Goal: Transaction & Acquisition: Book appointment/travel/reservation

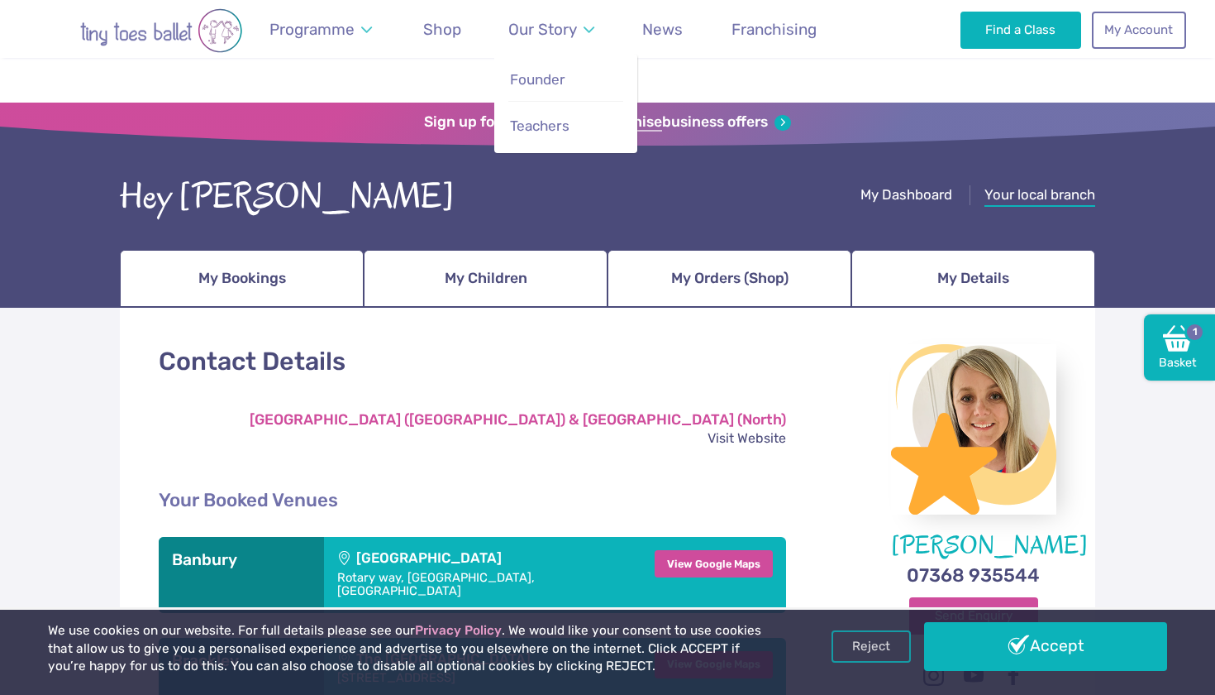
scroll to position [294, 0]
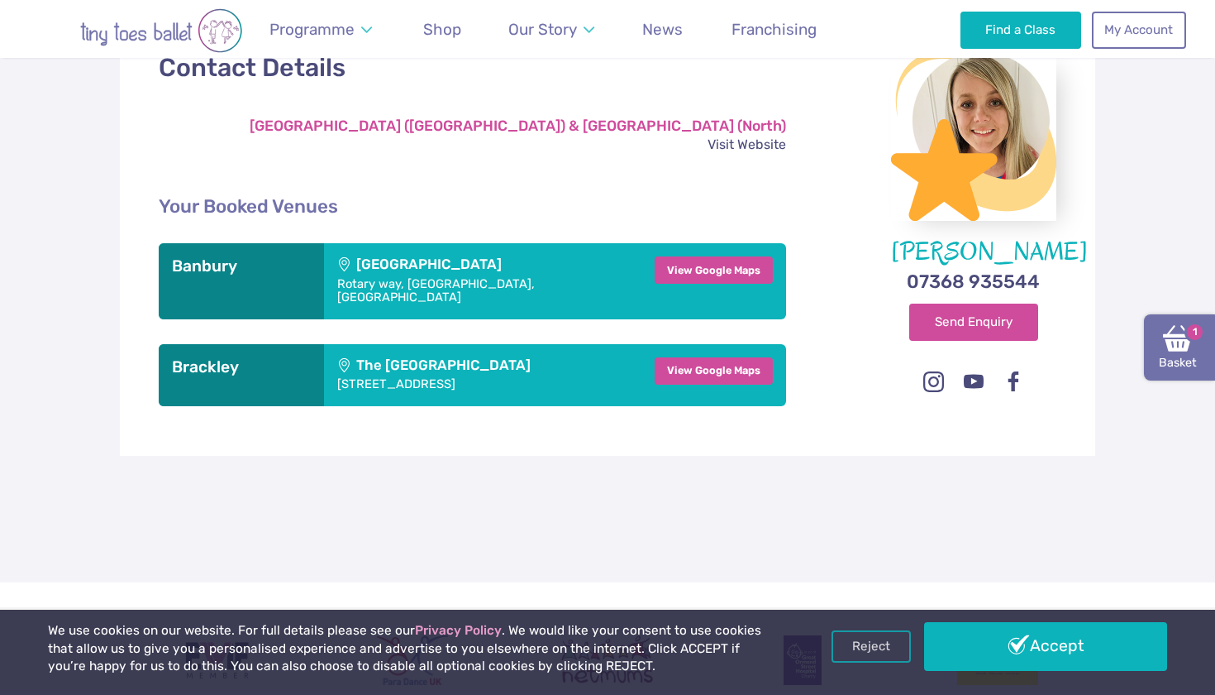
click at [1186, 353] on link "Basket 1" at bounding box center [1179, 347] width 71 height 66
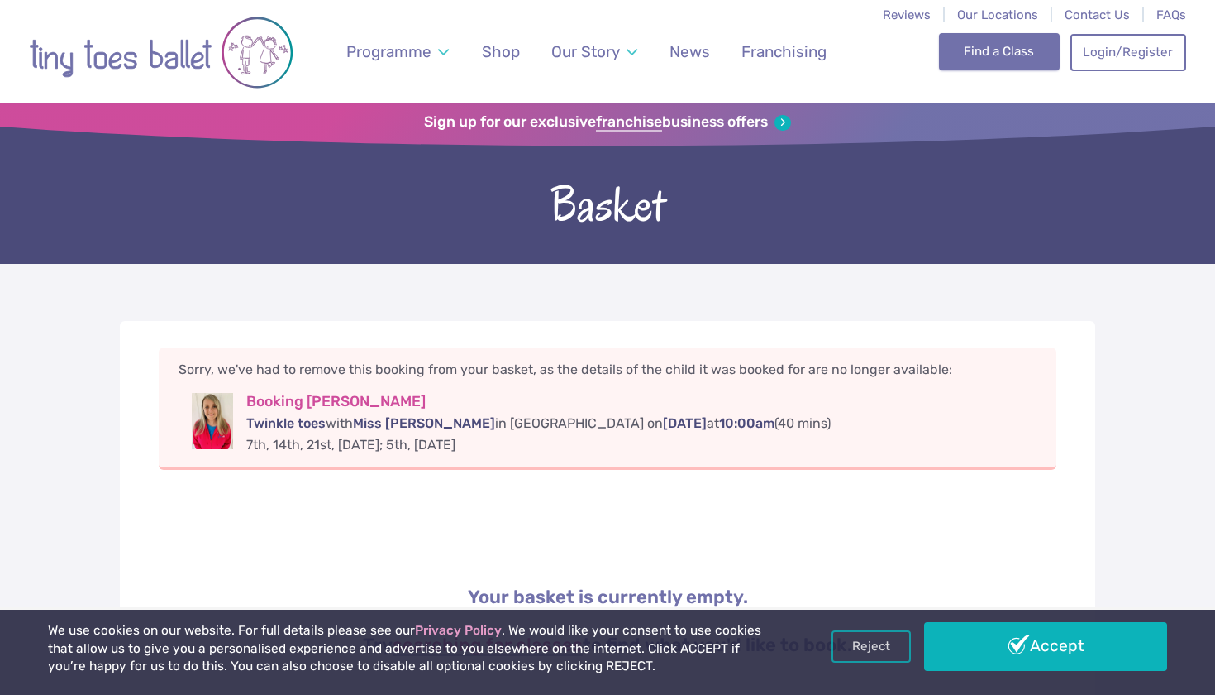
click at [1032, 50] on link "Find a Class" at bounding box center [1000, 51] width 122 height 36
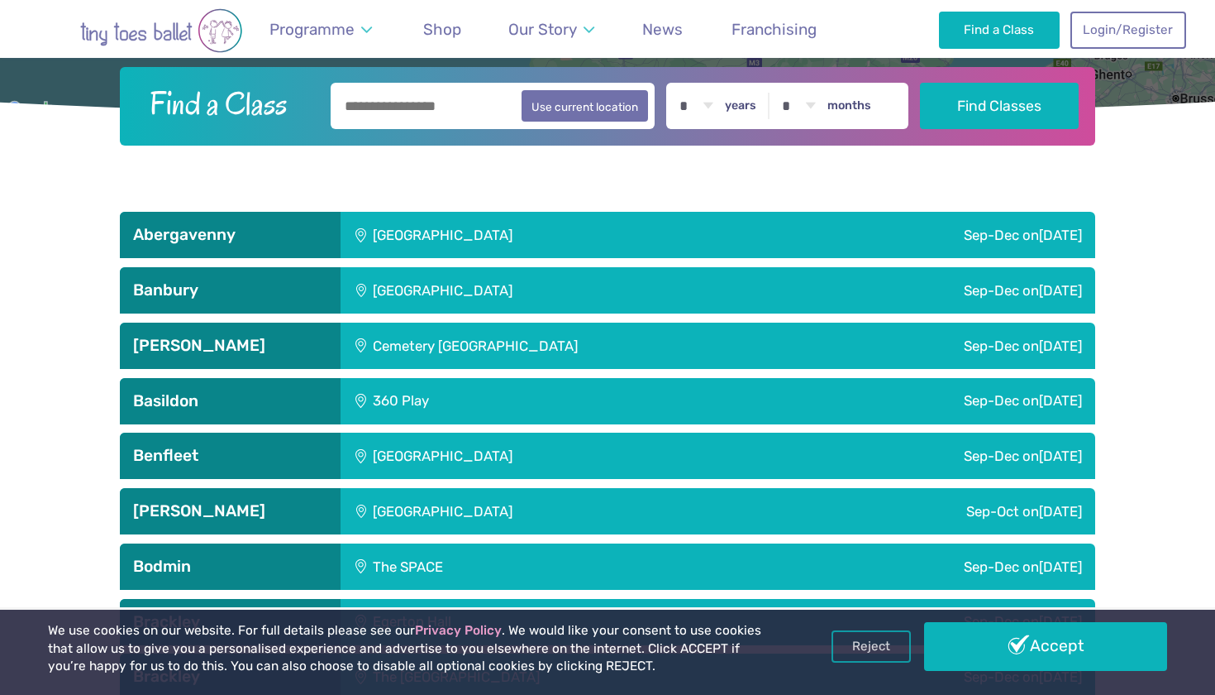
scroll to position [483, 0]
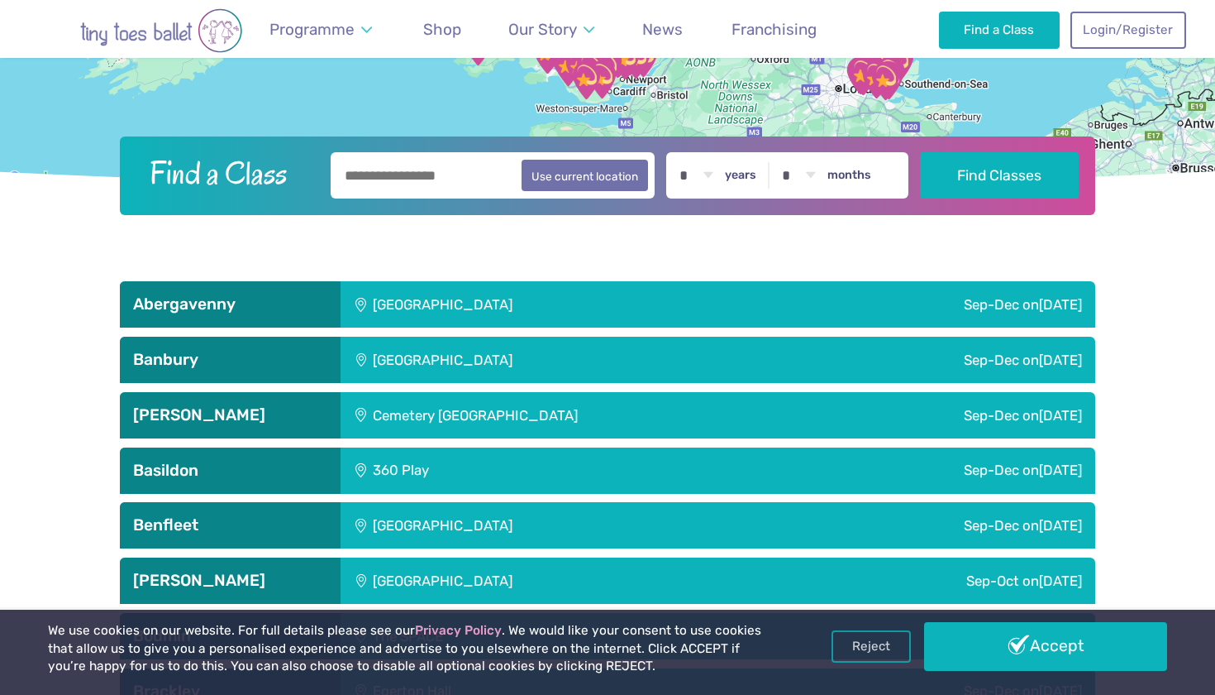
click at [452, 189] on input "text" at bounding box center [493, 175] width 324 height 46
type input "********"
click at [742, 178] on div "* * * * * * * * * * ** ** ** years * * * * * * * * * * ** ** months" at bounding box center [787, 175] width 242 height 46
select select "*"
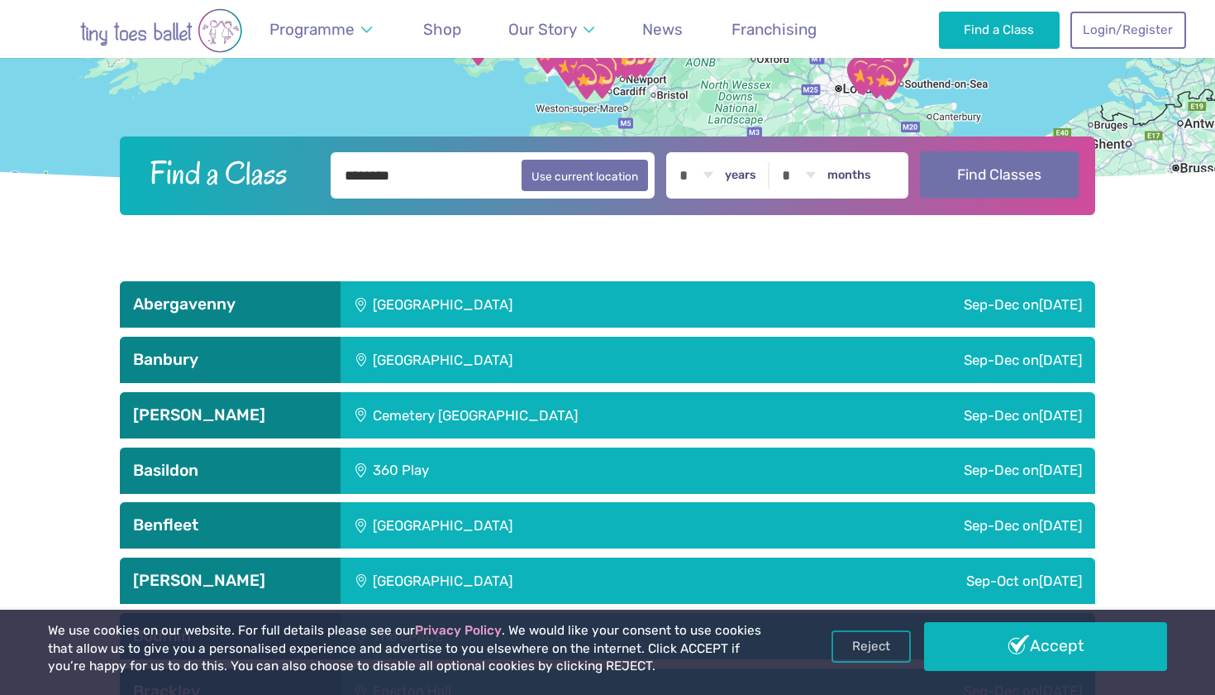
click at [981, 177] on button "Find Classes" at bounding box center [1000, 174] width 160 height 46
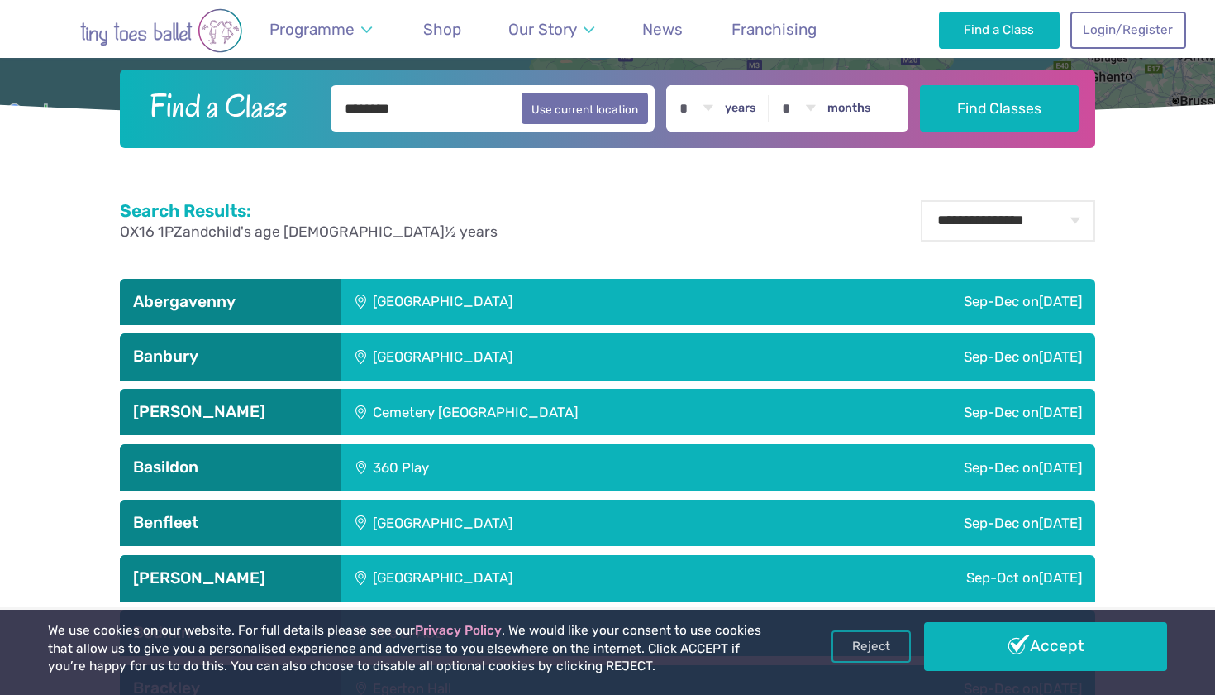
scroll to position [543, 0]
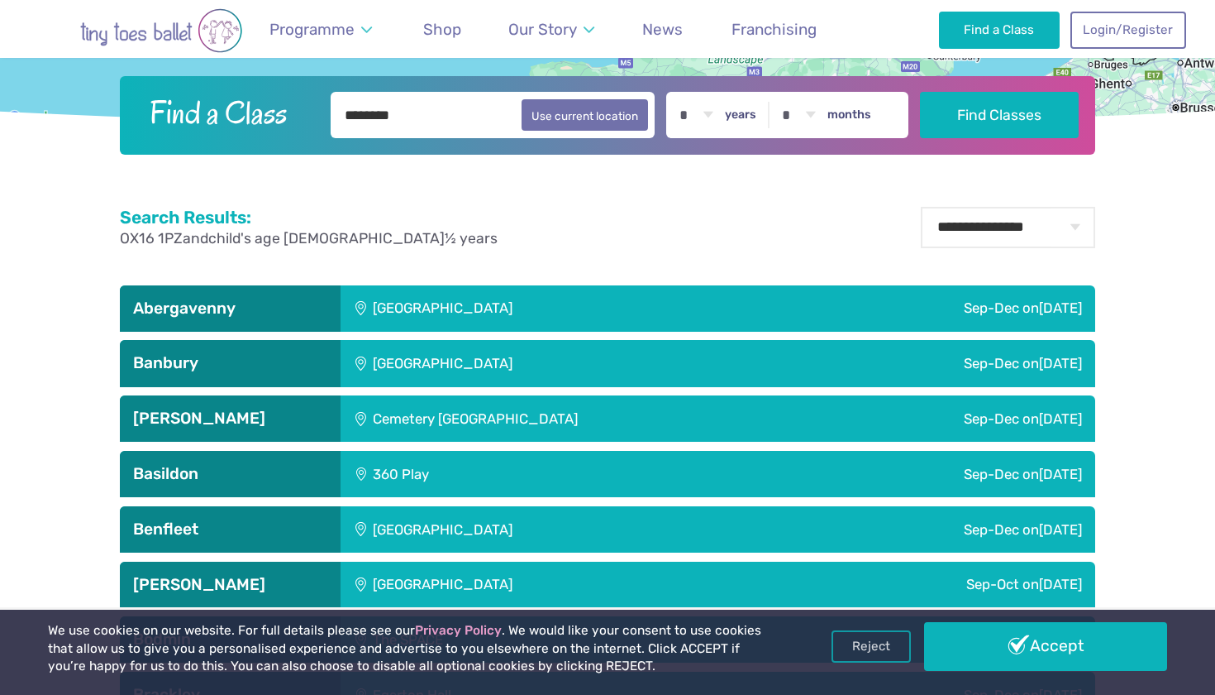
click at [532, 362] on div "[GEOGRAPHIC_DATA]" at bounding box center [552, 363] width 423 height 46
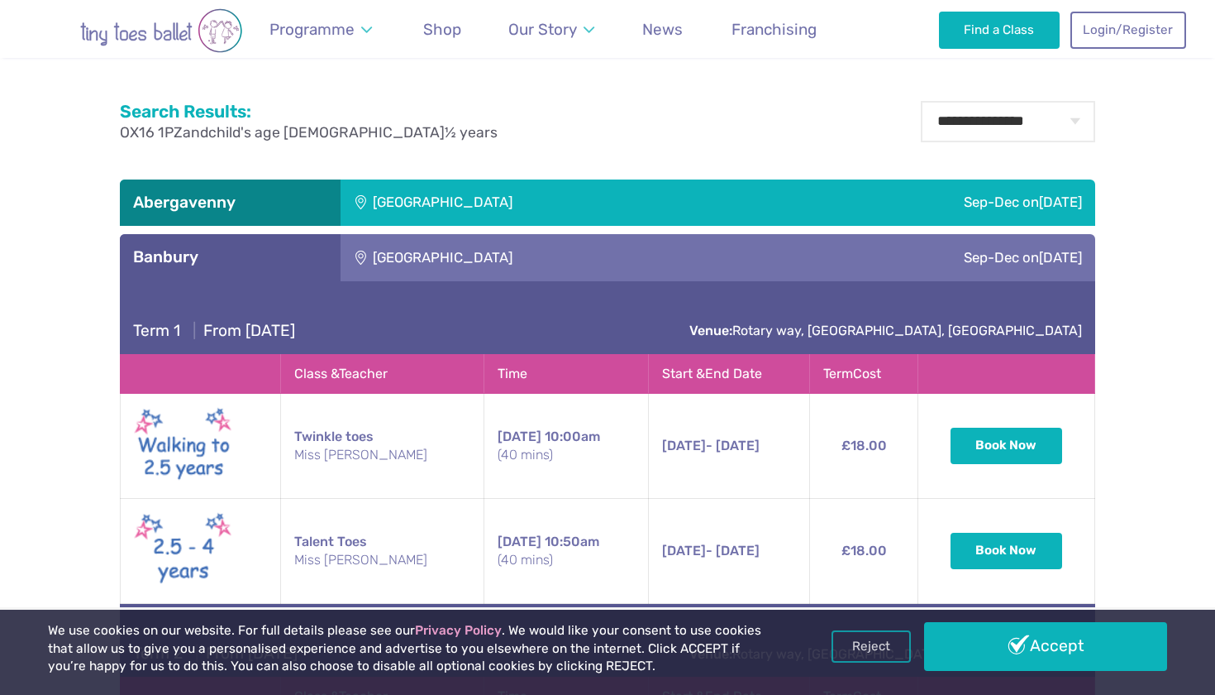
scroll to position [659, 0]
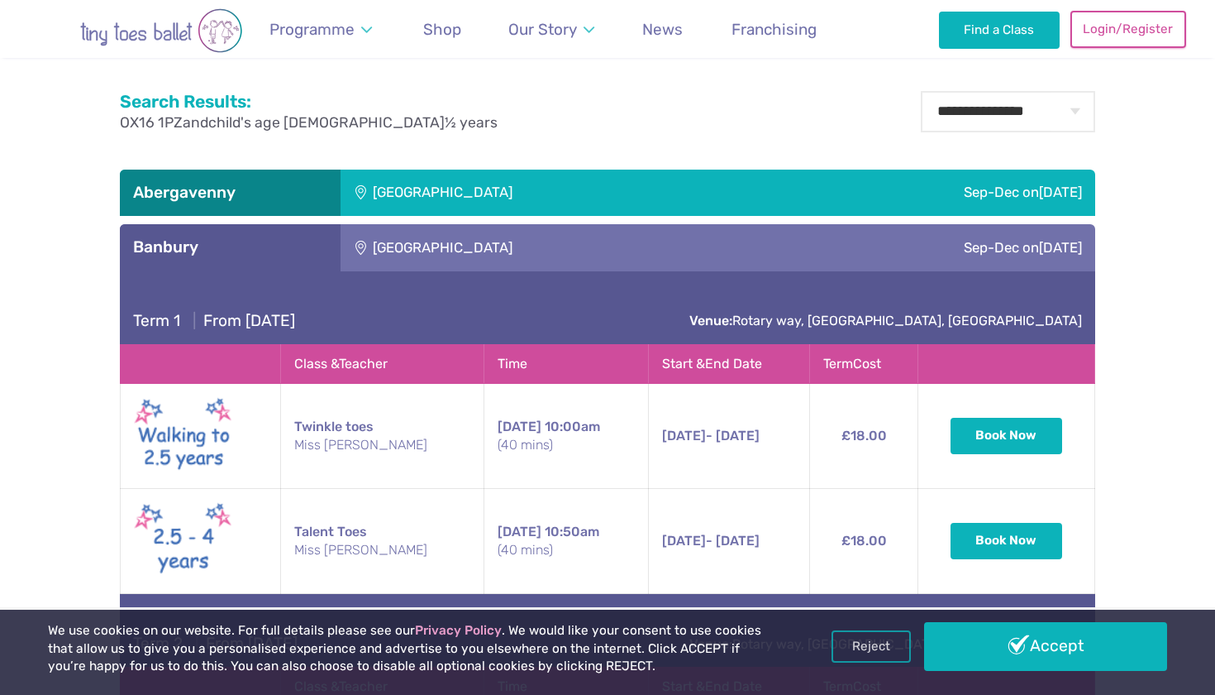
click at [1143, 29] on link "Login/Register" at bounding box center [1129, 29] width 116 height 36
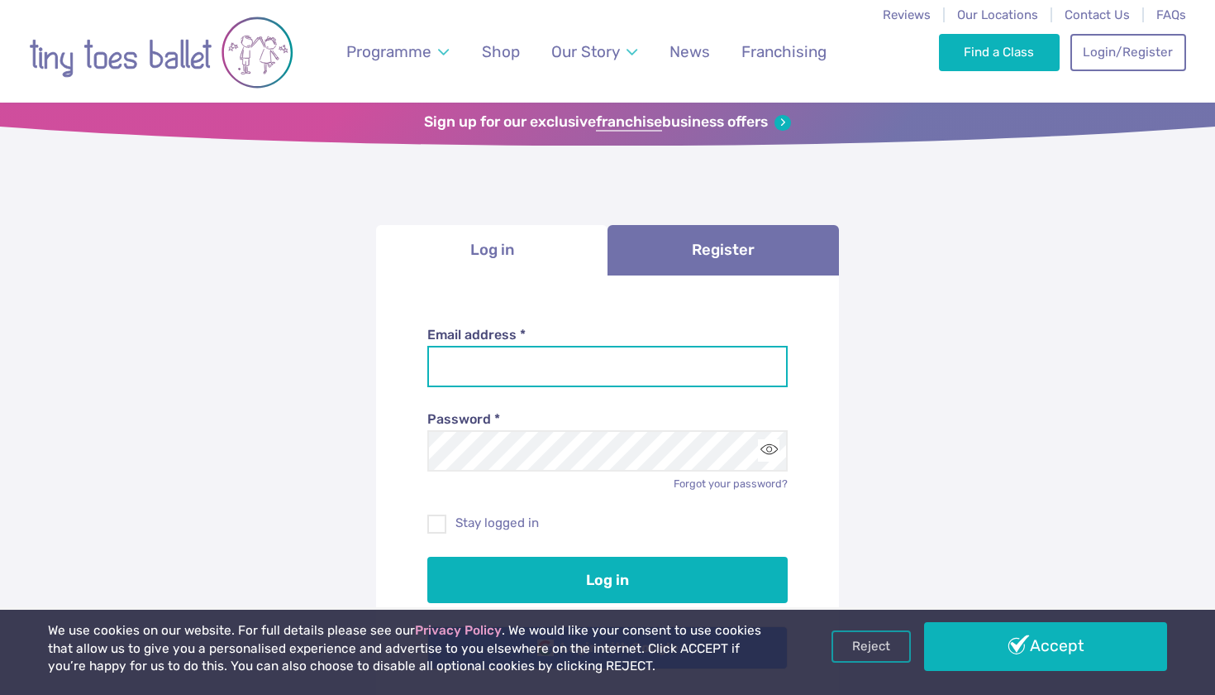
type input "**********"
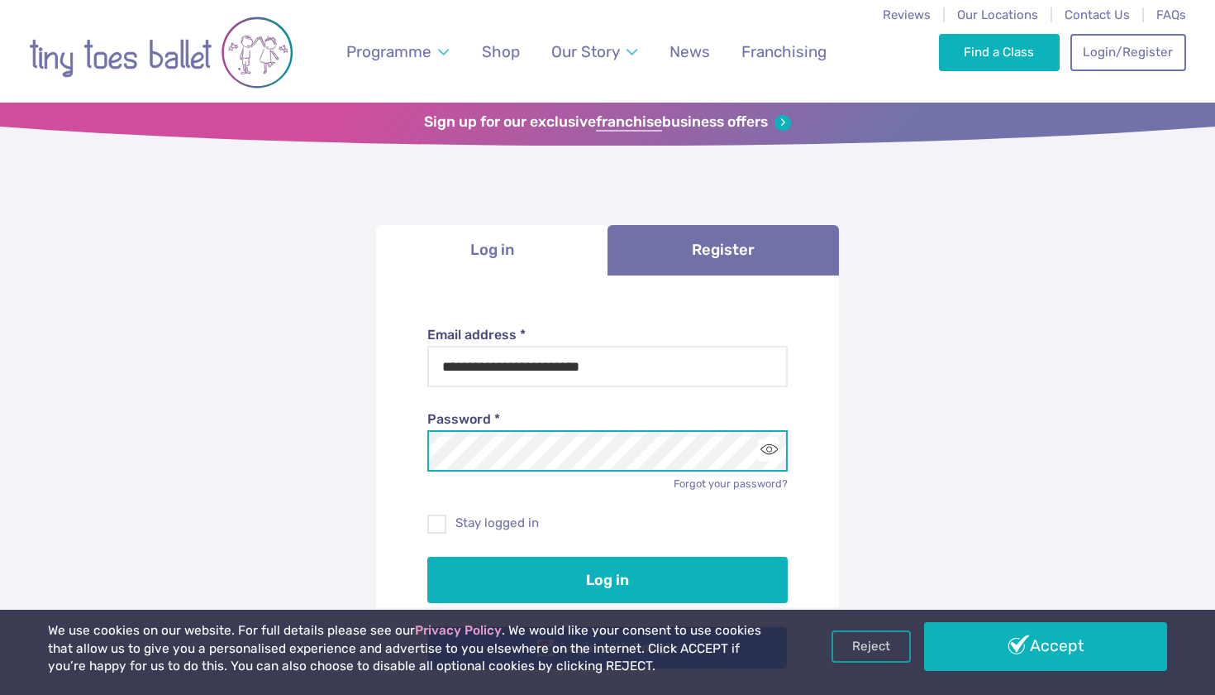
click at [608, 576] on button "Log in" at bounding box center [607, 579] width 361 height 46
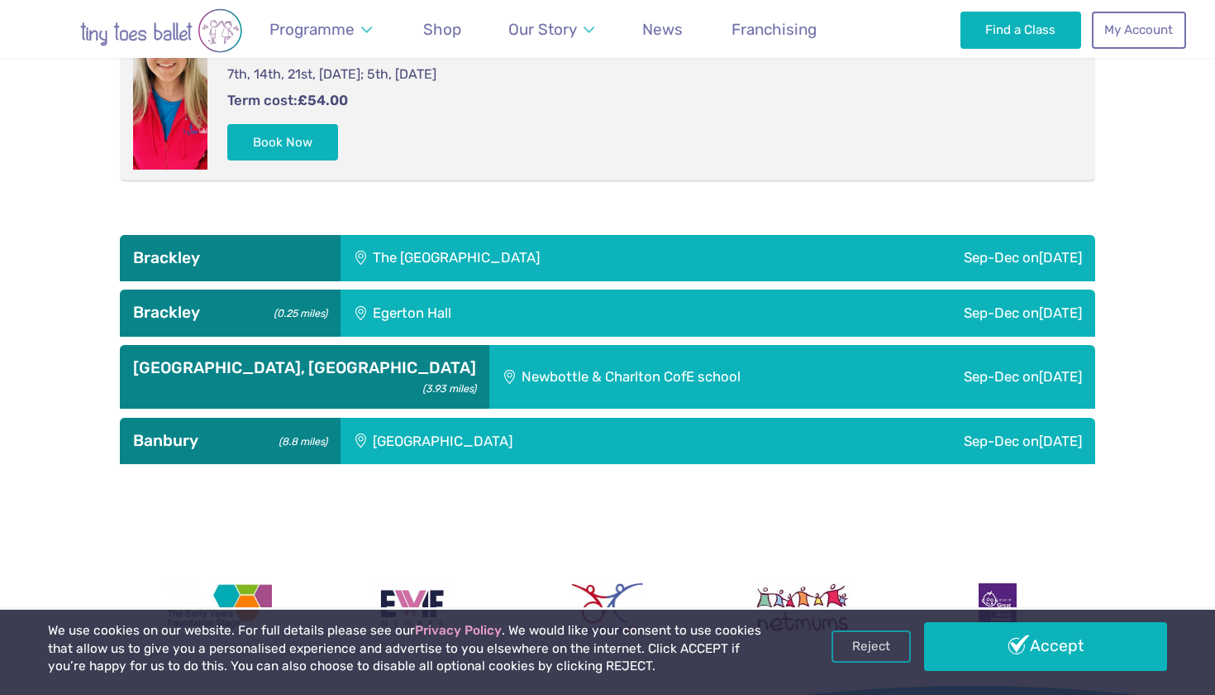
scroll to position [837, 0]
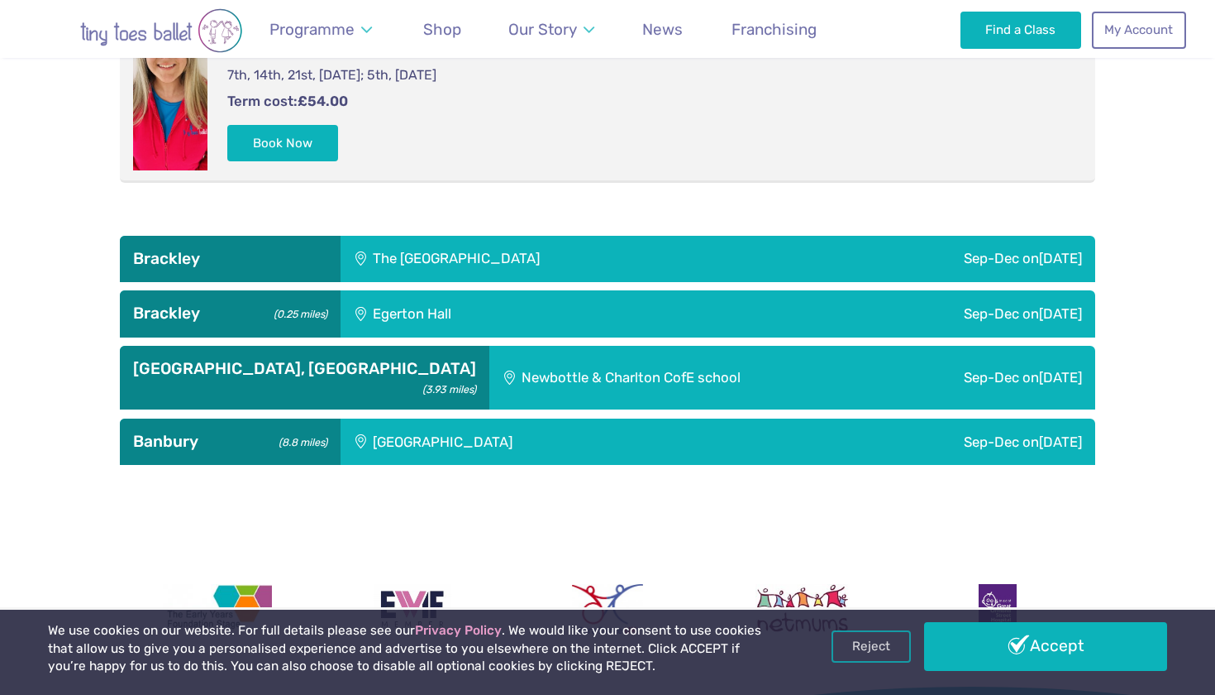
click at [622, 439] on div "[GEOGRAPHIC_DATA]" at bounding box center [552, 441] width 423 height 46
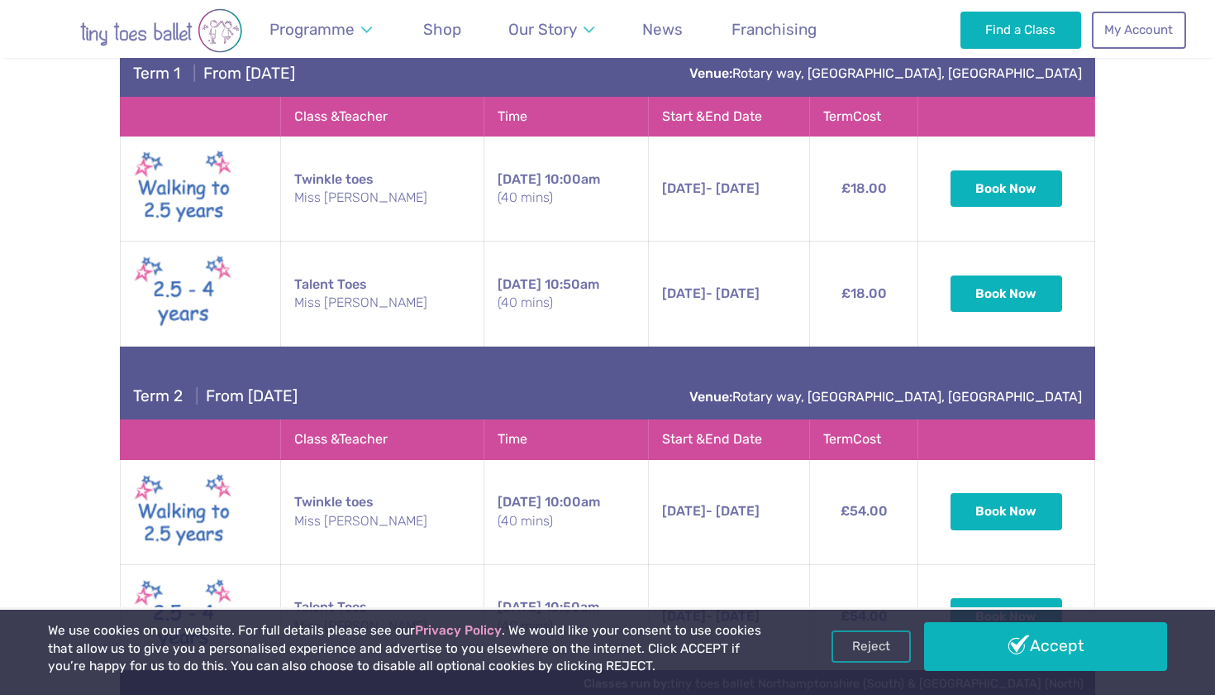
scroll to position [1277, 0]
click at [847, 648] on link "Reject" at bounding box center [871, 644] width 79 height 31
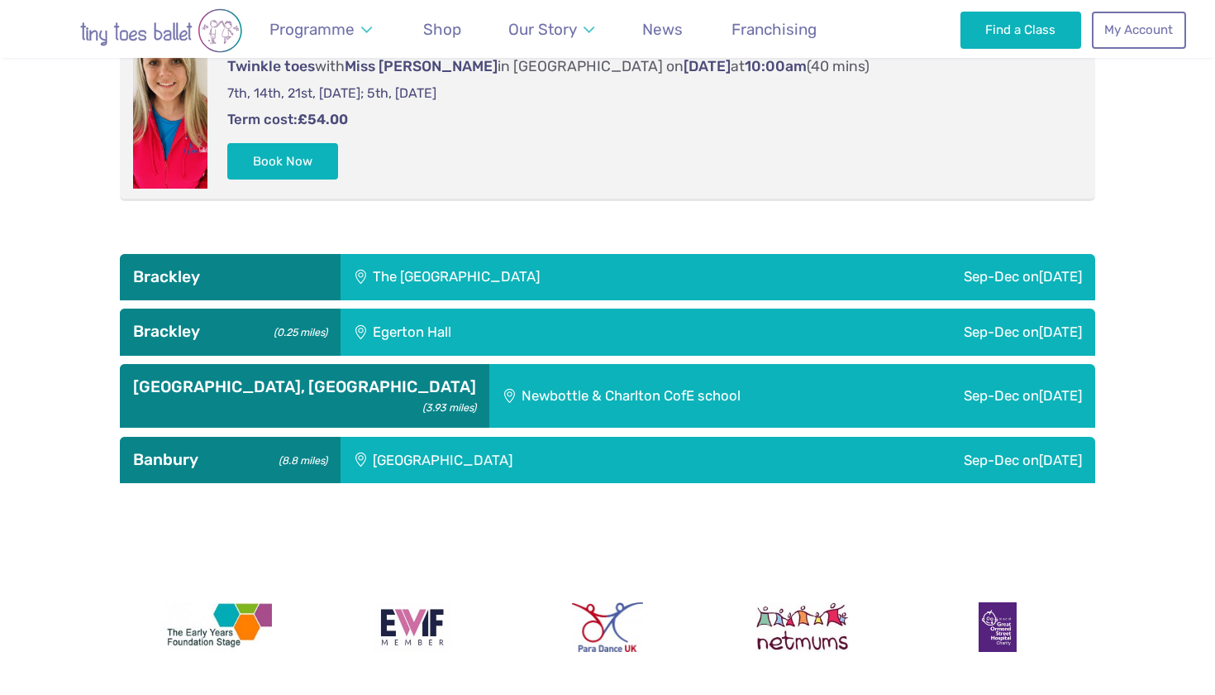
scroll to position [740, 0]
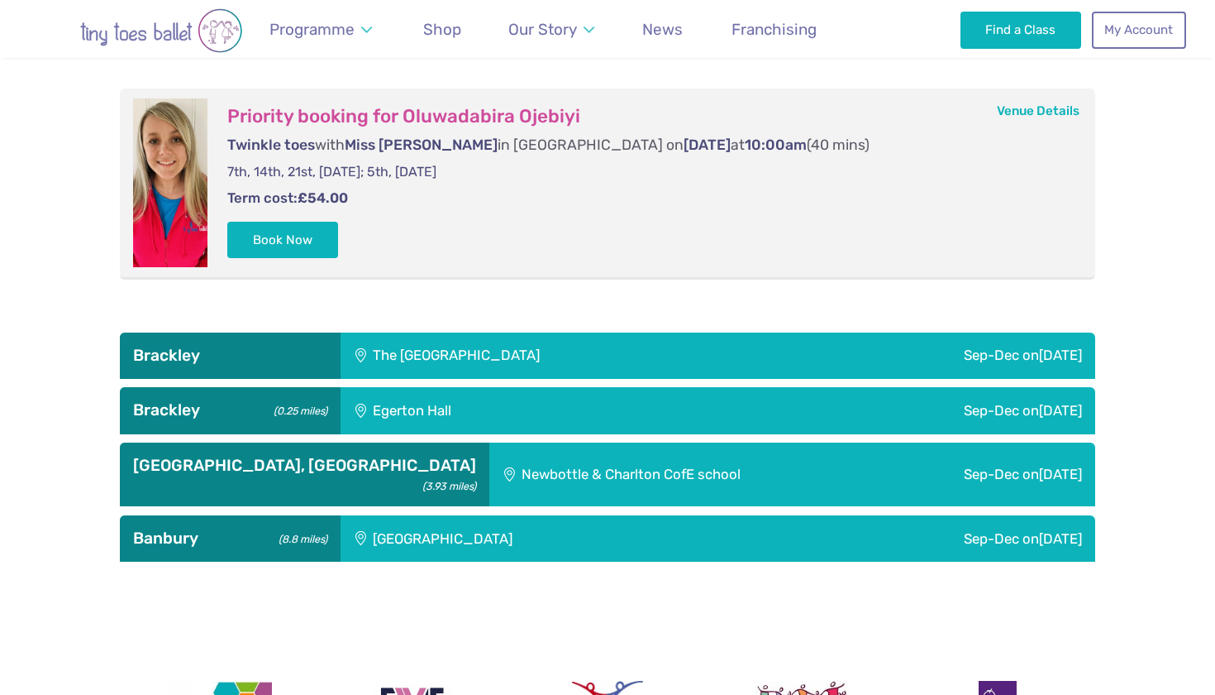
click at [747, 531] on div "Hanwell Fields Community Centre" at bounding box center [552, 538] width 423 height 46
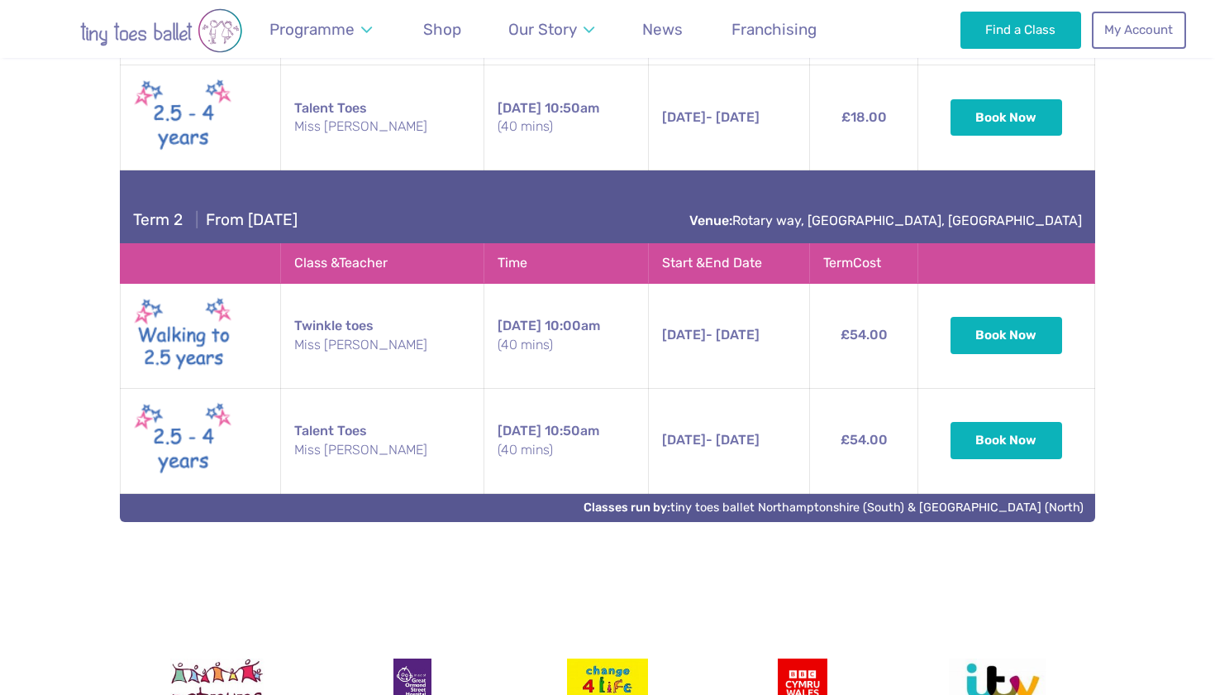
scroll to position [1448, 0]
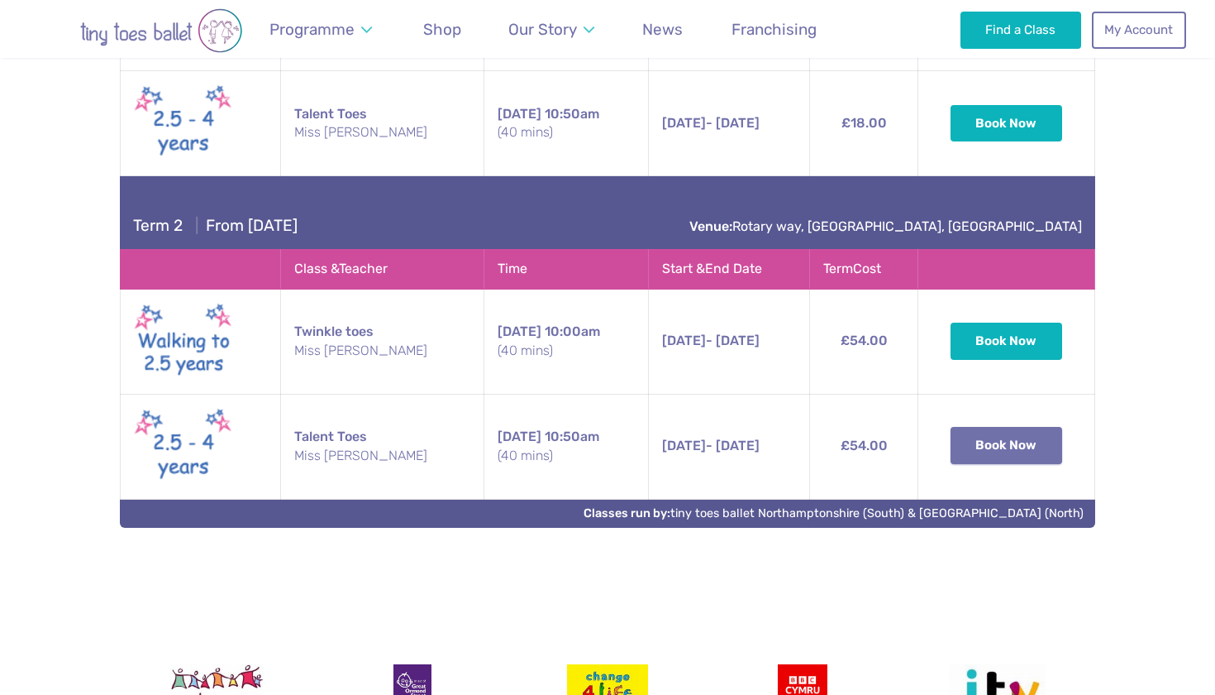
click at [1006, 437] on button "Book Now" at bounding box center [1007, 445] width 112 height 36
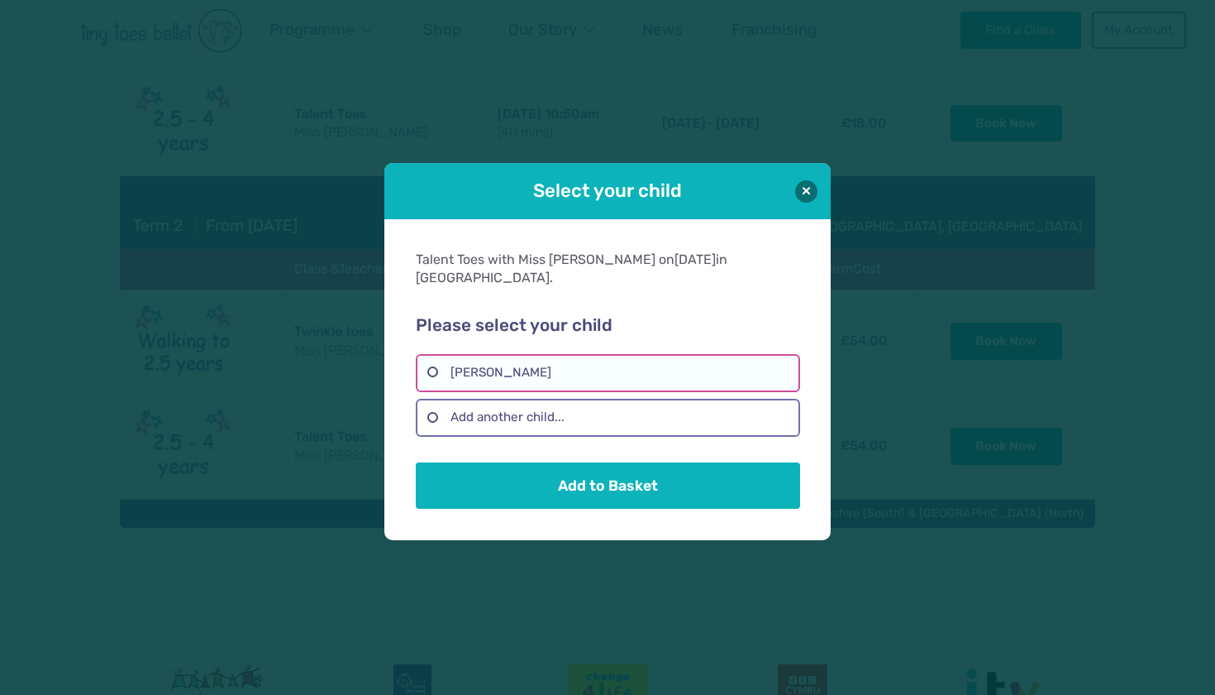
click at [661, 358] on label "Oluwadabira Ojebiyi" at bounding box center [608, 373] width 384 height 38
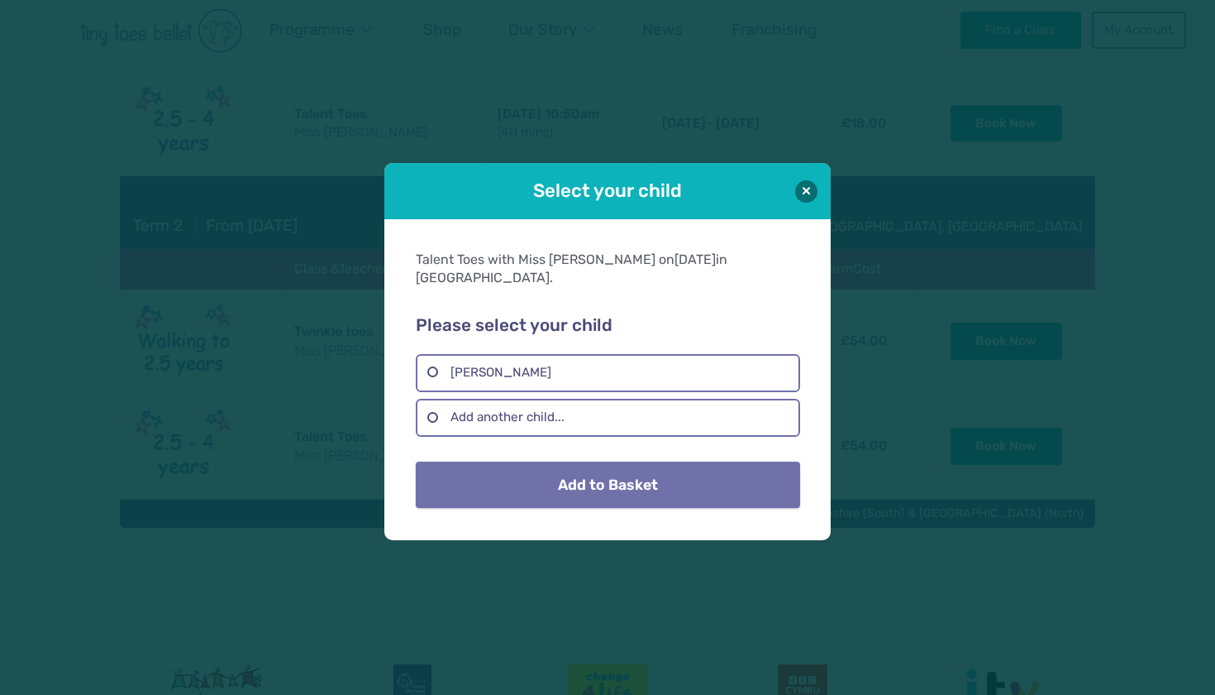
click at [647, 486] on button "Add to Basket" at bounding box center [608, 484] width 384 height 46
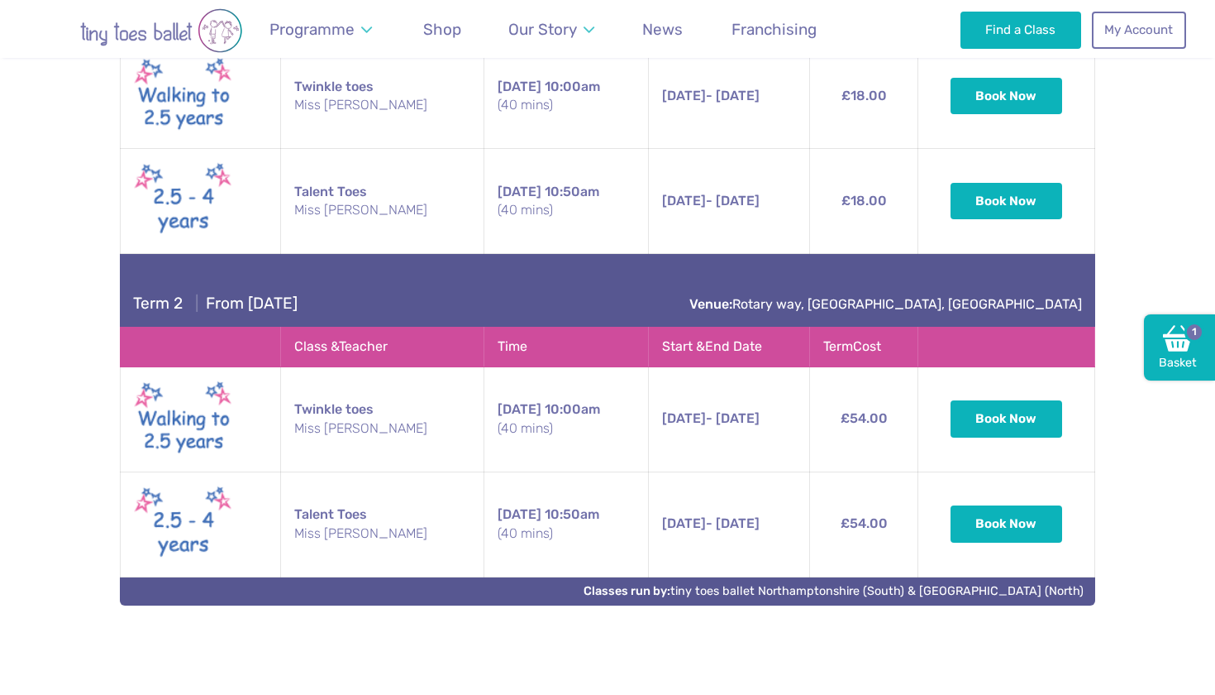
scroll to position [1373, 0]
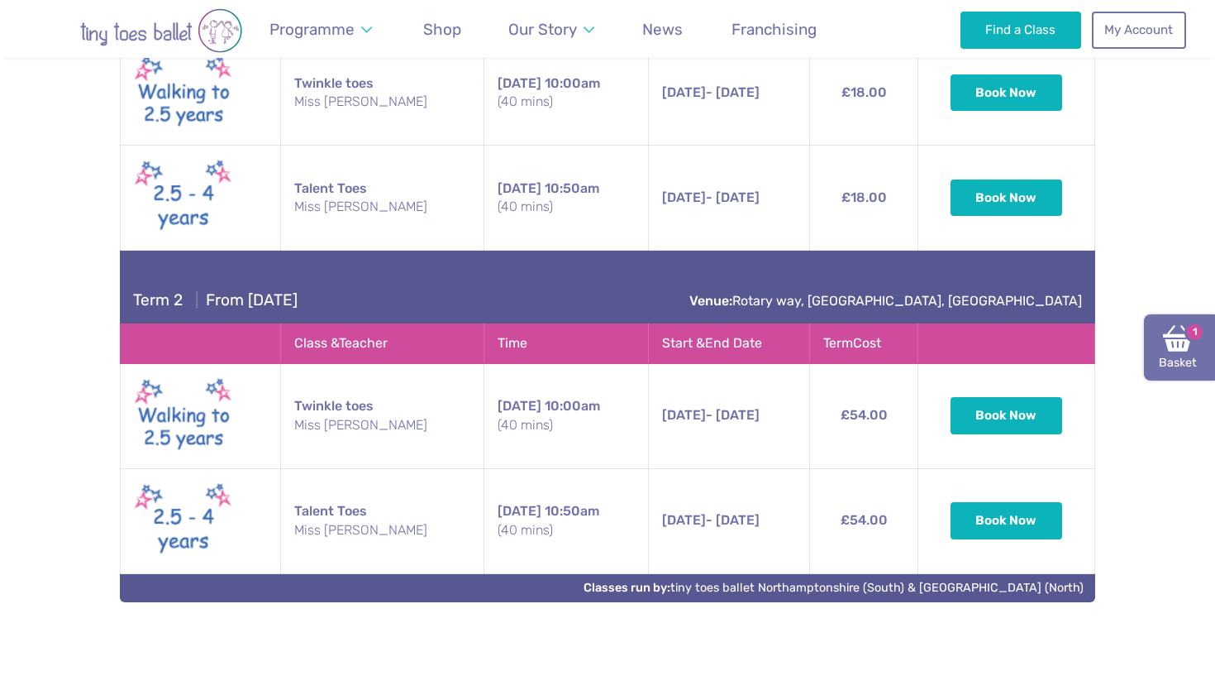
click at [1191, 354] on link "Basket 1" at bounding box center [1179, 347] width 71 height 66
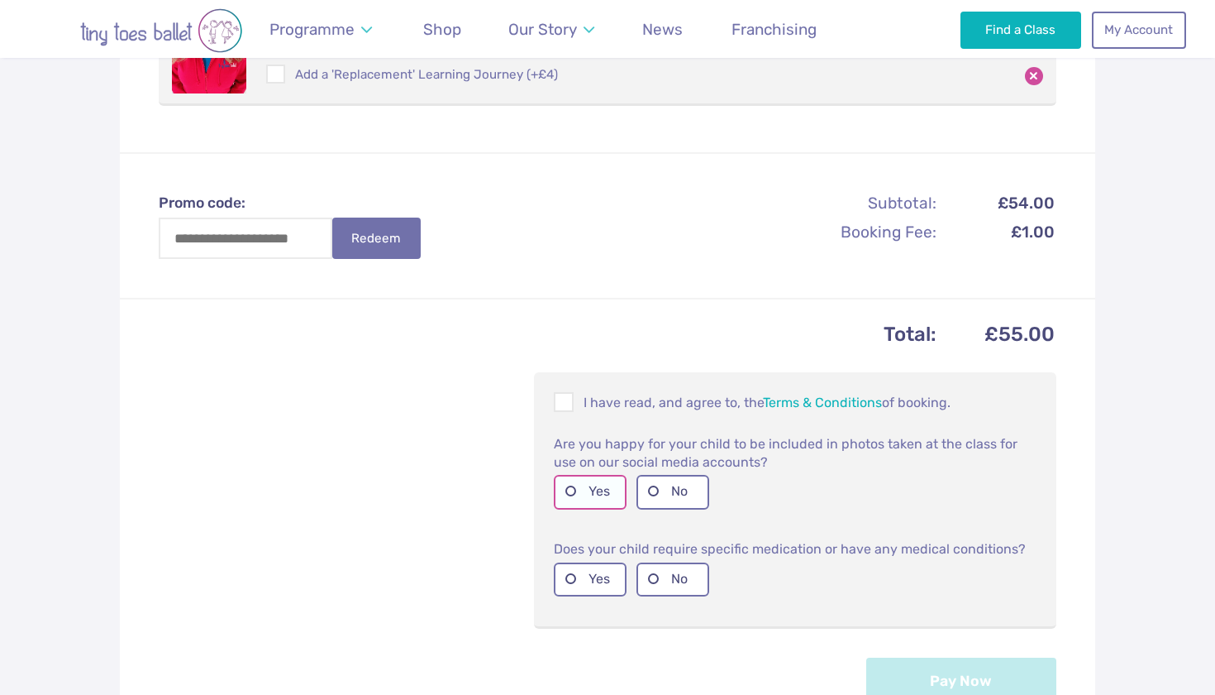
scroll to position [456, 0]
click at [557, 401] on span at bounding box center [565, 405] width 18 height 16
click at [655, 484] on label "No" at bounding box center [673, 492] width 73 height 34
click at [666, 570] on label "No" at bounding box center [673, 579] width 73 height 34
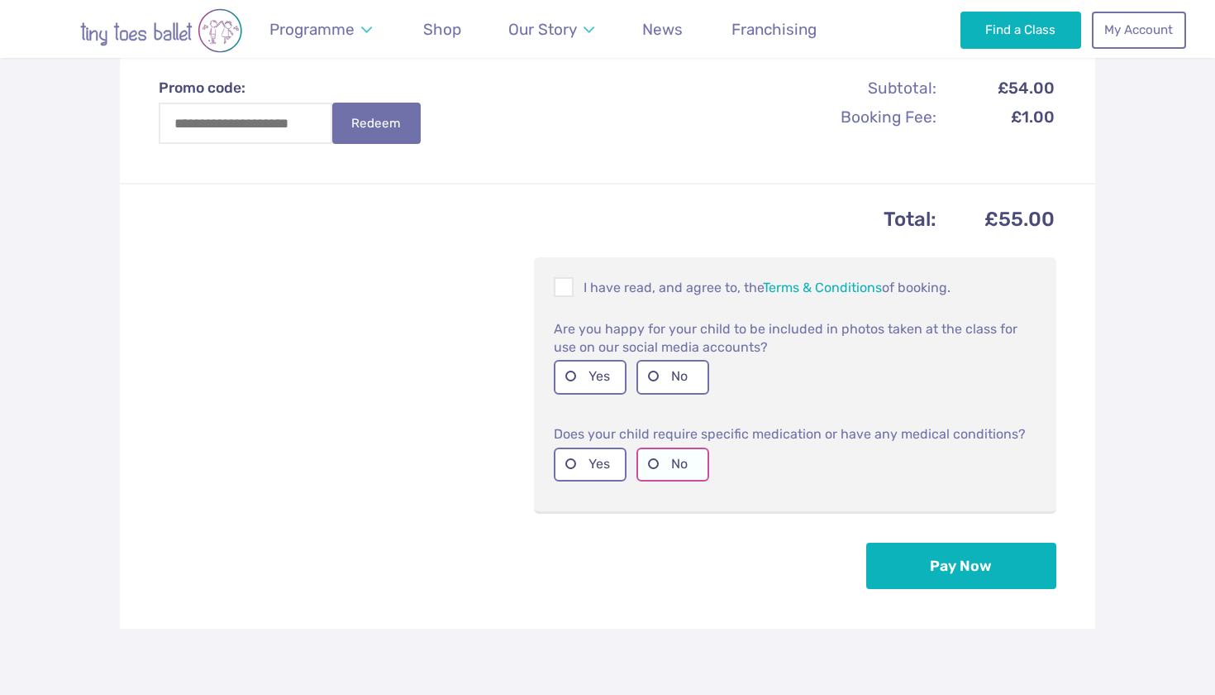
scroll to position [571, 0]
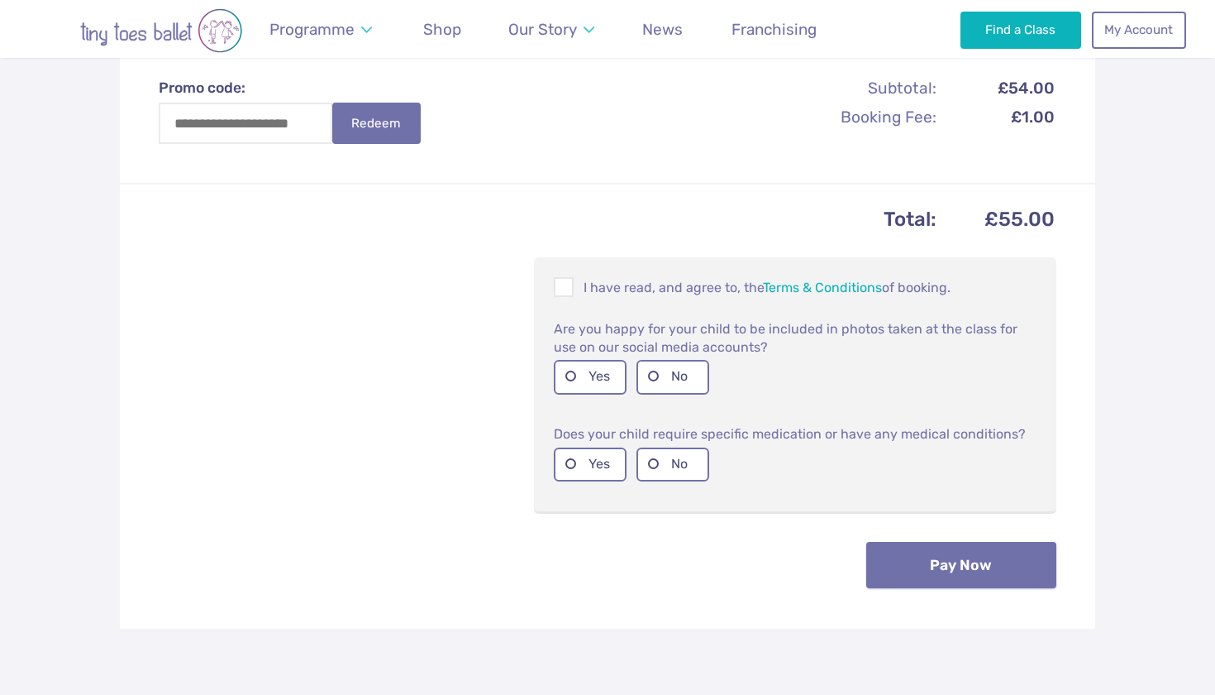
click at [919, 561] on button "Pay Now" at bounding box center [962, 565] width 190 height 46
